Goal: Information Seeking & Learning: Learn about a topic

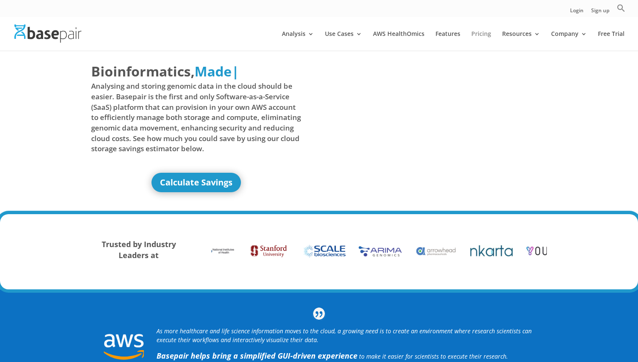
click at [485, 34] on link "Pricing" at bounding box center [481, 41] width 20 height 20
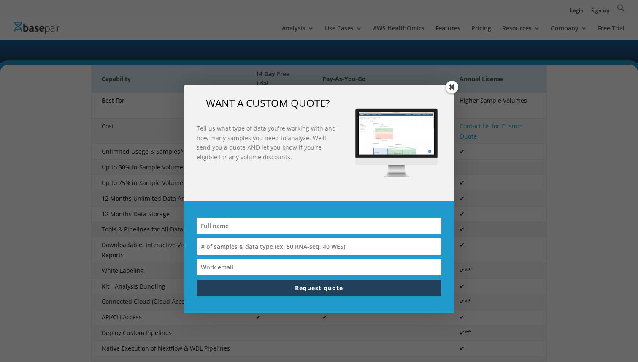
scroll to position [156, 0]
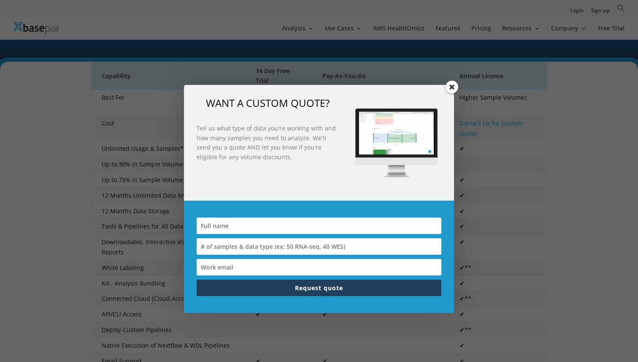
click at [452, 87] on span at bounding box center [452, 87] width 13 height 13
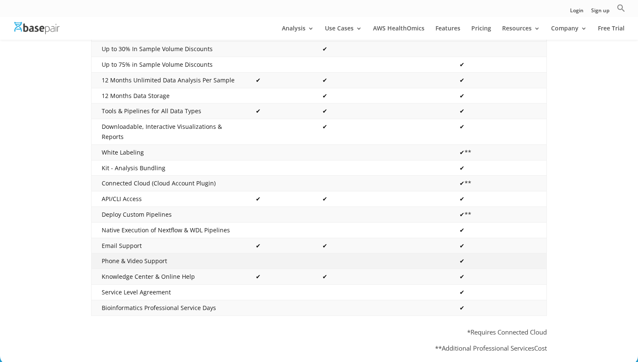
scroll to position [272, 0]
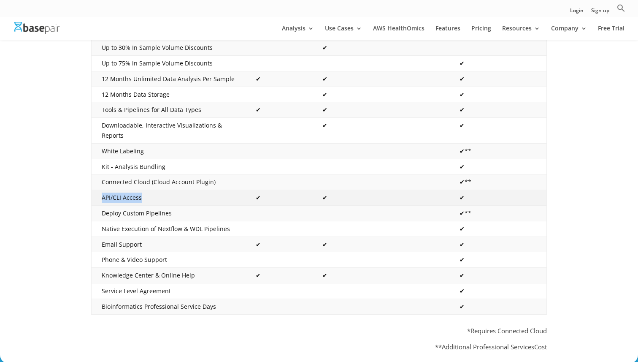
drag, startPoint x: 150, startPoint y: 190, endPoint x: 101, endPoint y: 188, distance: 48.6
click at [101, 190] on td "API/CLI Access" at bounding box center [169, 198] width 154 height 16
copy td "API/CLI Access"
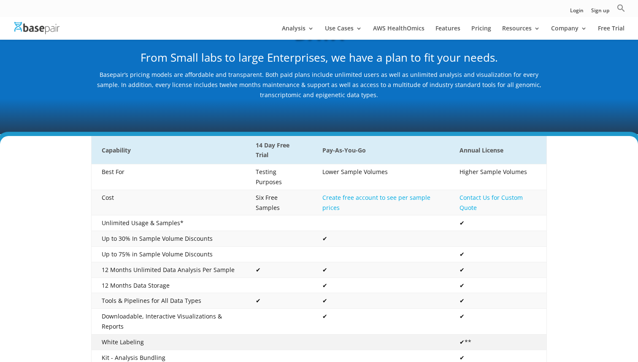
scroll to position [69, 0]
